Goal: Transaction & Acquisition: Purchase product/service

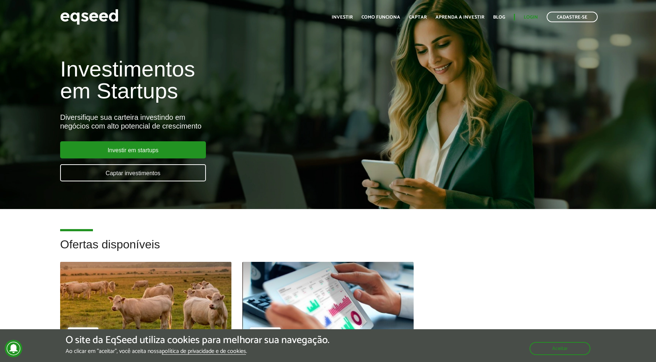
click at [533, 20] on link "Login" at bounding box center [531, 17] width 14 height 5
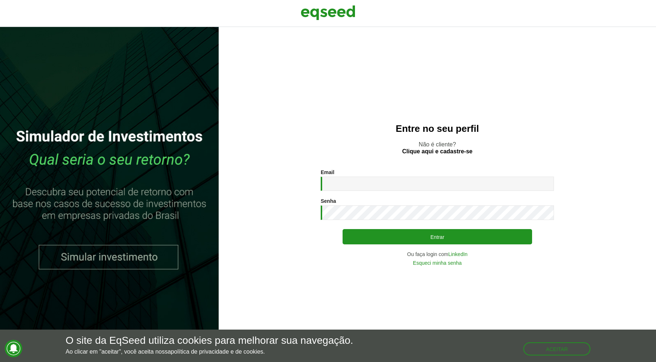
click at [455, 255] on link "LinkedIn" at bounding box center [457, 254] width 19 height 5
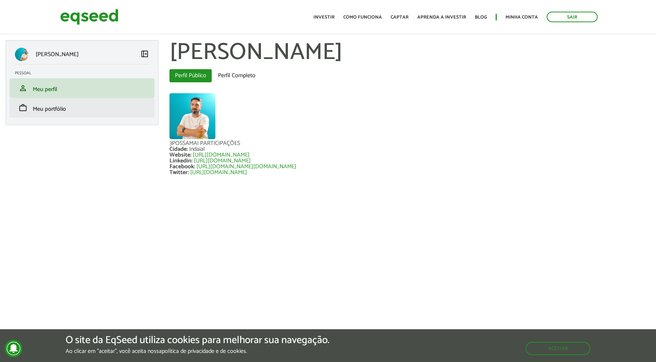
click at [54, 107] on span "Meu portfólio" at bounding box center [49, 109] width 33 height 10
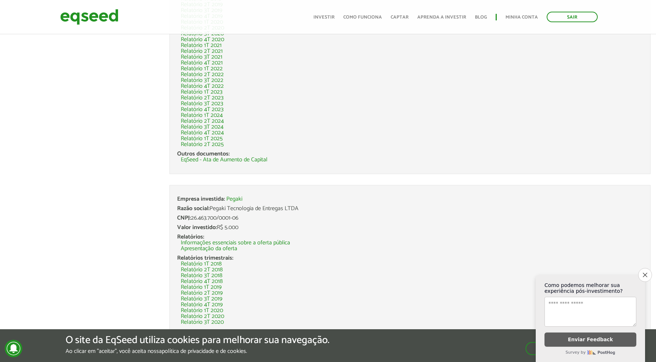
scroll to position [180, 0]
click at [644, 277] on icon "Close survey" at bounding box center [645, 275] width 5 height 5
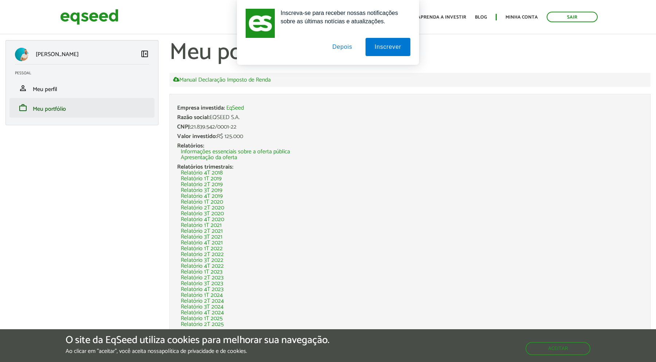
scroll to position [0, 0]
click at [56, 57] on div "Inscreva-se para receber nossas notificações sobre as últimas notícias e atuali…" at bounding box center [328, 32] width 656 height 65
click at [348, 50] on button "Depois" at bounding box center [342, 47] width 38 height 18
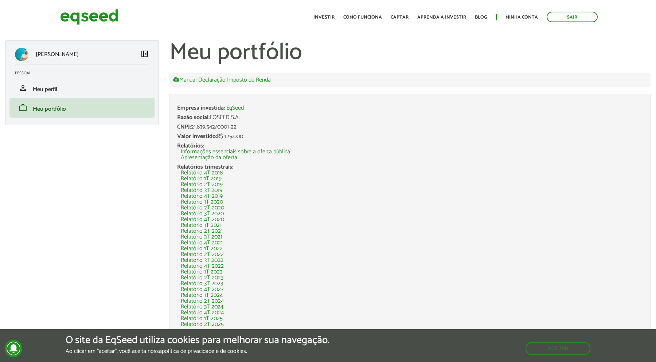
click at [329, 13] on ul "Início Investir Como funciona Captar Aprenda a investir Blog Minha conta Sair" at bounding box center [456, 17] width 292 height 11
click at [328, 19] on link "Investir" at bounding box center [323, 17] width 21 height 5
